Goal: Task Accomplishment & Management: Complete application form

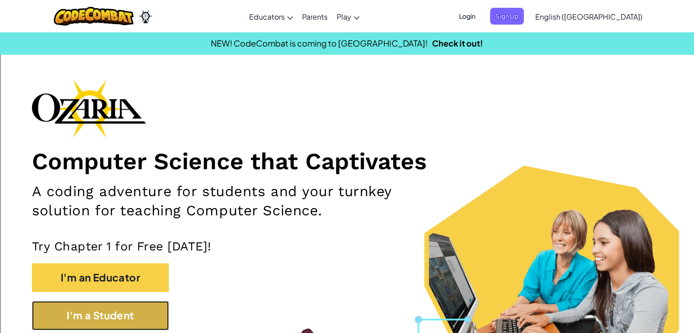
click at [78, 315] on button "I'm a Student" at bounding box center [100, 315] width 137 height 29
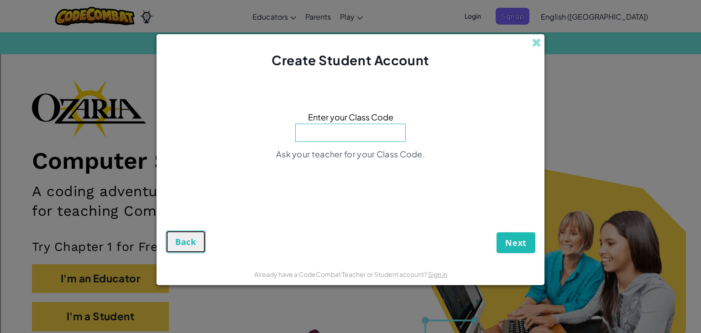
click at [183, 239] on span "Back" at bounding box center [185, 241] width 21 height 11
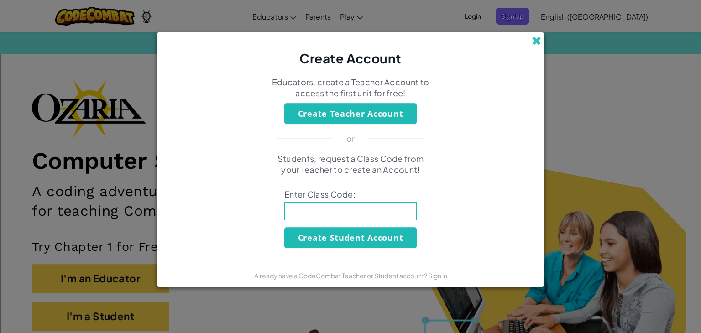
click at [541, 42] on span at bounding box center [537, 41] width 10 height 10
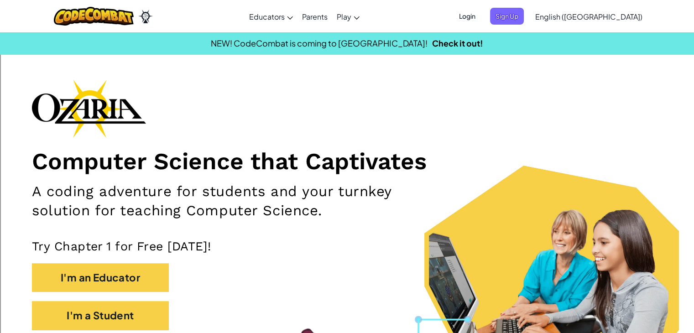
click at [481, 14] on span "Login" at bounding box center [467, 16] width 27 height 17
